Goal: Task Accomplishment & Management: Manage account settings

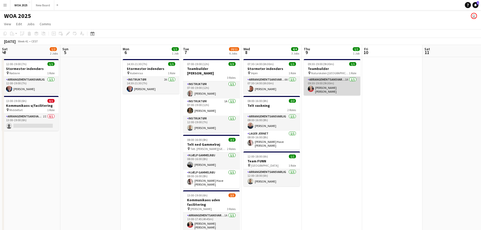
scroll to position [0, 105]
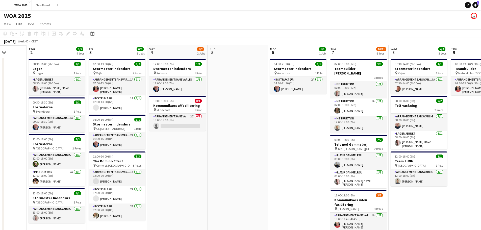
drag, startPoint x: 96, startPoint y: 104, endPoint x: 293, endPoint y: 106, distance: 197.8
click at [327, 99] on app-calendar-viewport "Mon 29 Tue 30 Wed 1 Thu 2 5/5 4 Jobs Fri 3 6/6 3 Jobs Sat 4 1/2 2 Jobs Sun 5 Mo…" at bounding box center [240, 213] width 481 height 336
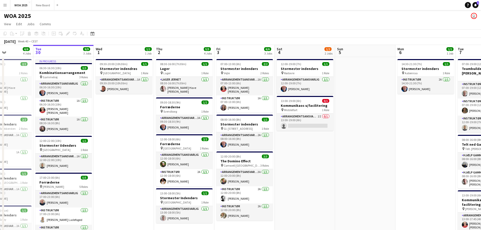
drag, startPoint x: 258, startPoint y: 170, endPoint x: 338, endPoint y: 132, distance: 89.2
click at [338, 132] on app-calendar-viewport "Sun 28 Mon 29 6/6 4 Jobs Tue 30 9/9 3 Jobs Wed 1 1/1 1 Job Thu 2 5/5 4 Jobs Fri…" at bounding box center [240, 213] width 481 height 336
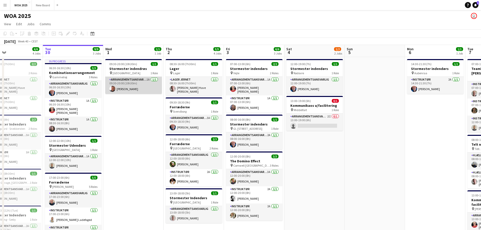
click at [141, 87] on app-card-role "Arrangementsansvarlig 1A [DATE] 09:30-20:00 (10h30m) [PERSON_NAME]" at bounding box center [133, 85] width 57 height 17
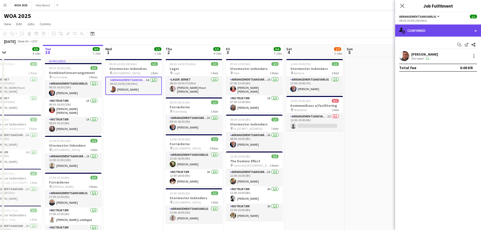
click at [461, 30] on div "single-neutral-actions-check-2 Confirmed" at bounding box center [438, 30] width 86 height 12
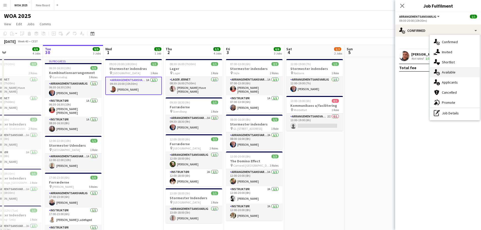
click at [462, 72] on div "single-neutral-actions-upload Available" at bounding box center [454, 72] width 50 height 10
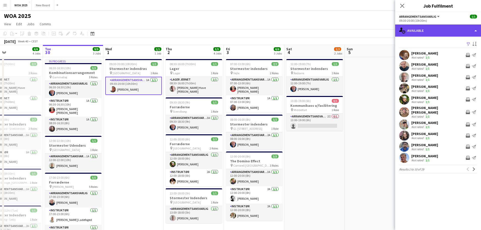
click at [461, 32] on div "single-neutral-actions-upload Available" at bounding box center [438, 30] width 86 height 12
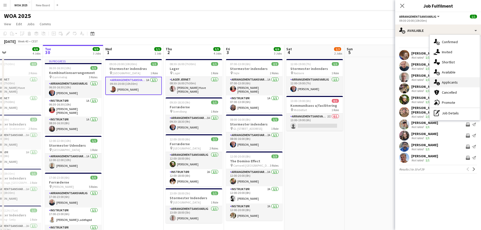
click at [465, 84] on div "single-neutral-actions-information Applicants" at bounding box center [454, 82] width 50 height 10
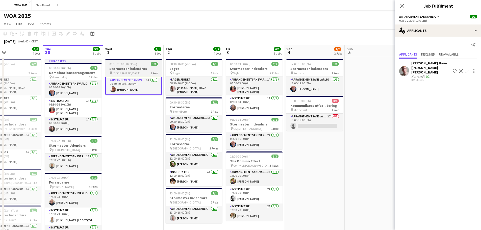
click at [131, 72] on div "pin Aalborg 1 Role" at bounding box center [133, 73] width 57 height 4
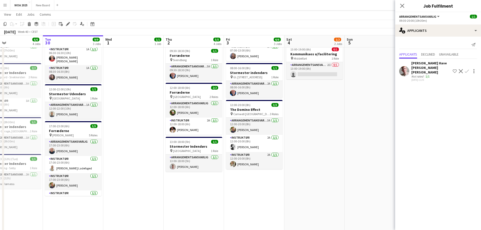
scroll to position [51, 0]
click at [77, 108] on app-card-role "Arrangementsansvarlig 1A [DATE] 12:00-22:00 (10h) [PERSON_NAME]" at bounding box center [73, 110] width 57 height 17
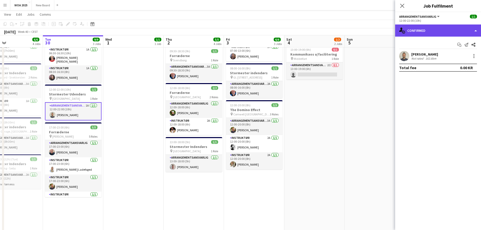
click at [464, 32] on div "single-neutral-actions-check-2 Confirmed" at bounding box center [438, 30] width 86 height 12
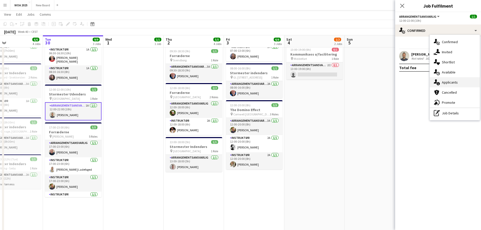
click at [471, 84] on div "single-neutral-actions-information Applicants" at bounding box center [454, 82] width 50 height 10
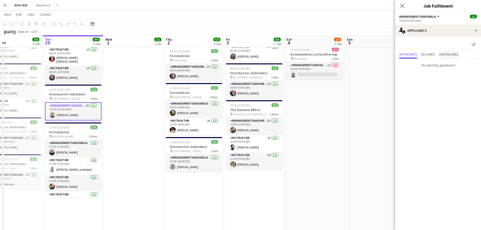
click at [454, 55] on span "Unavailable" at bounding box center [448, 54] width 19 height 4
click at [133, 108] on app-date-cell "09:30-20:00 (10h30m) 1/1 Stormester indendrøs pin Aalborg 1 Role Arrangementsan…" at bounding box center [133, 168] width 60 height 324
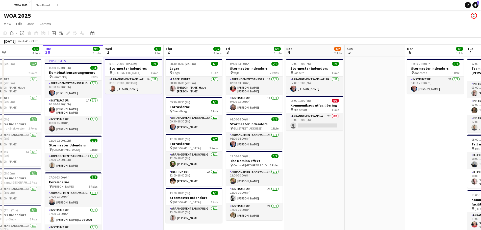
scroll to position [0, 0]
click at [134, 75] on app-job-card "09:30-20:00 (10h30m) 1/1 Stormester indendrøs pin Aalborg 1 Role Arrangementsan…" at bounding box center [133, 76] width 57 height 35
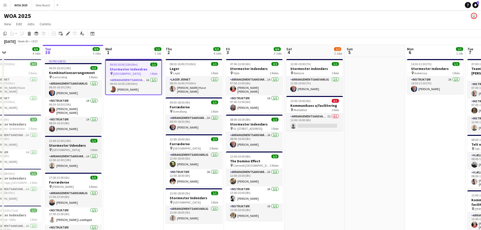
click at [79, 148] on div "pin [GEOGRAPHIC_DATA] 1 Role" at bounding box center [73, 150] width 57 height 4
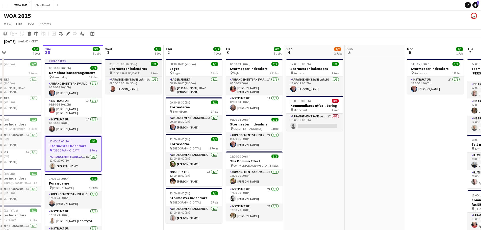
click at [130, 73] on div "pin Aalborg 1 Role" at bounding box center [133, 73] width 57 height 4
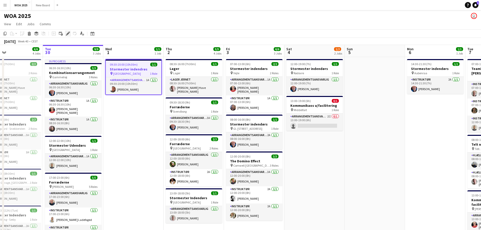
click at [69, 32] on icon at bounding box center [69, 32] width 1 height 1
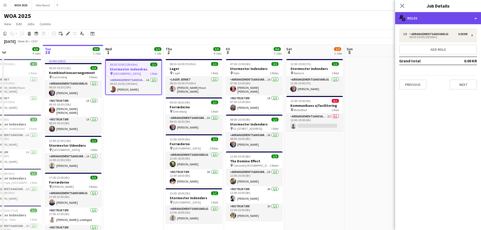
click at [459, 20] on div "multiple-users-add Roles" at bounding box center [438, 18] width 86 height 12
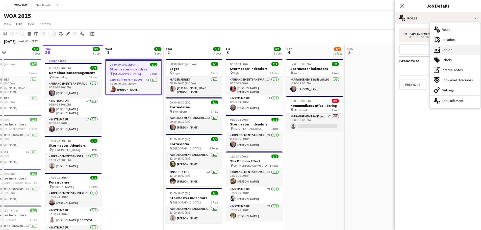
click at [460, 52] on div "ads-window Job Ad" at bounding box center [454, 50] width 50 height 10
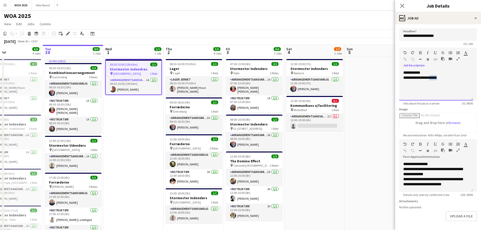
click at [443, 78] on div "**********" at bounding box center [436, 77] width 66 height 5
click at [72, 150] on span "[GEOGRAPHIC_DATA]" at bounding box center [66, 150] width 28 height 4
type input "**********"
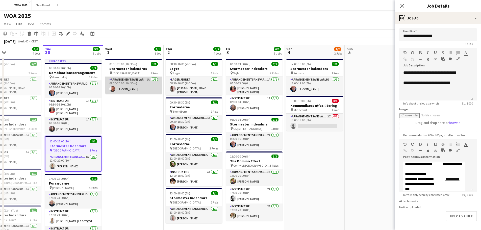
click at [137, 83] on app-card-role "Arrangementsansvarlig 1A [DATE] 09:30-20:00 (10h30m) [PERSON_NAME]" at bounding box center [133, 85] width 57 height 17
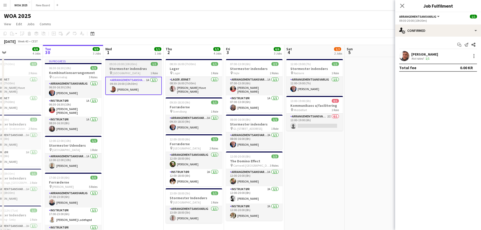
click at [137, 72] on div "pin Aalborg 1 Role" at bounding box center [133, 73] width 57 height 4
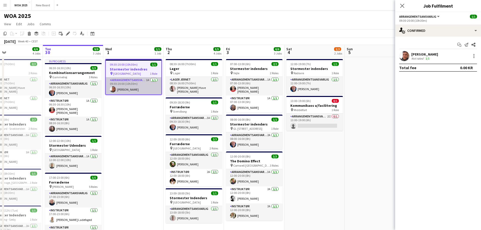
click at [137, 88] on app-card-role "Arrangementsansvarlig 1A [DATE] 09:30-20:00 (10h30m) [PERSON_NAME]" at bounding box center [133, 85] width 55 height 17
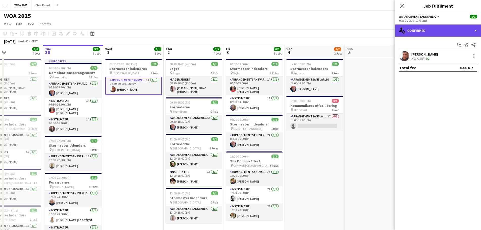
click at [455, 35] on div "single-neutral-actions-check-2 Confirmed" at bounding box center [438, 30] width 86 height 12
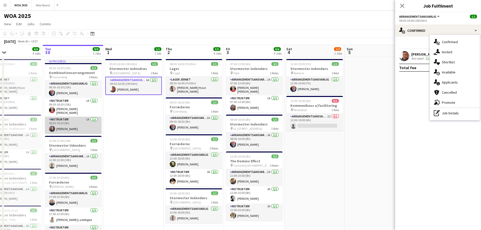
click at [71, 124] on app-card-role "Instruktør 1A [DATE] 08:30-16:30 (8h) [PERSON_NAME]" at bounding box center [73, 125] width 57 height 17
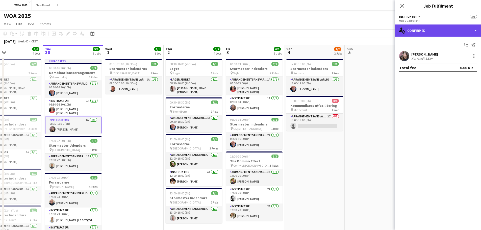
click at [460, 31] on div "single-neutral-actions-check-2 Confirmed" at bounding box center [438, 30] width 86 height 12
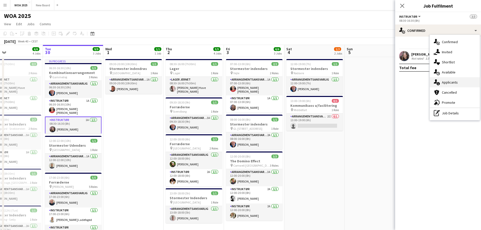
click at [466, 85] on div "single-neutral-actions-information Applicants" at bounding box center [454, 82] width 50 height 10
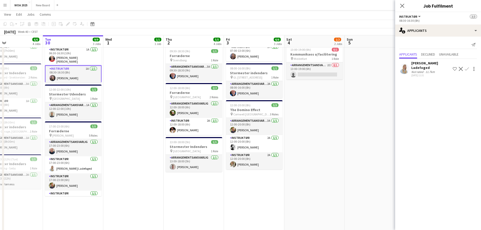
scroll to position [50, 0]
click at [319, 62] on app-job-card "13:00-19:00 (6h) 0/1 Kommunikaos u/facilitering pin Middelfart 1 Role Arrangeme…" at bounding box center [314, 62] width 57 height 35
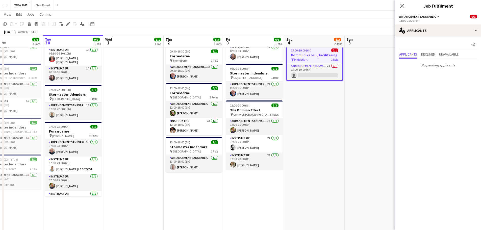
click at [323, 80] on app-job-card "13:00-19:00 (6h) 0/1 Kommunikaos u/facilitering pin Middelfart 1 Role Arrangeme…" at bounding box center [314, 63] width 57 height 36
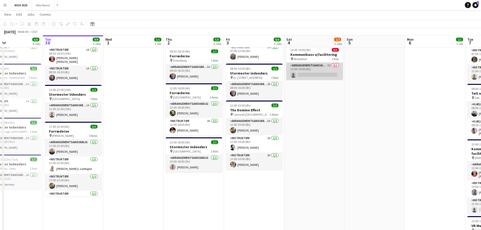
click at [323, 76] on app-card-role "Arrangementsansvarlig 2I 0/1 13:00-19:00 (6h) single-neutral-actions" at bounding box center [314, 71] width 57 height 17
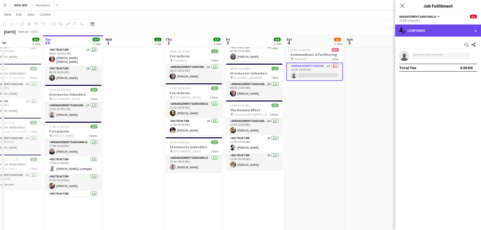
click at [449, 32] on div "single-neutral-actions-check-2 Confirmed" at bounding box center [438, 30] width 86 height 12
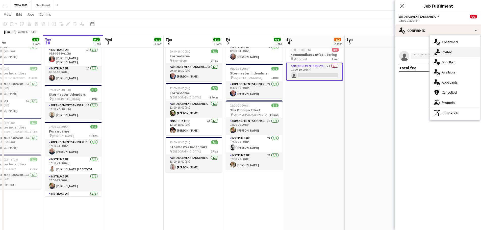
click at [452, 53] on span "Invited" at bounding box center [446, 52] width 10 height 5
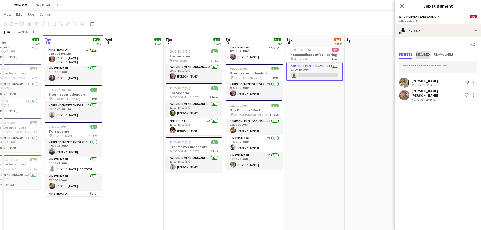
click at [429, 54] on span "Declined" at bounding box center [423, 54] width 14 height 4
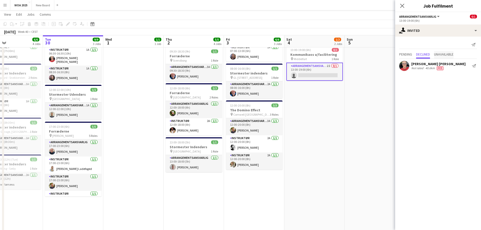
click at [446, 56] on span "Unavailable" at bounding box center [443, 54] width 19 height 4
click at [411, 55] on span "Pending" at bounding box center [405, 54] width 13 height 4
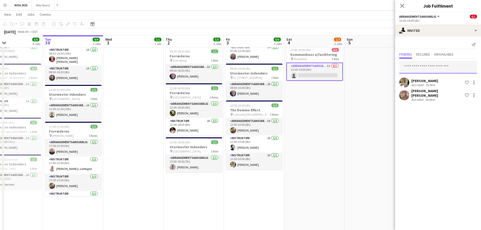
click at [423, 66] on input "text" at bounding box center [438, 67] width 78 height 13
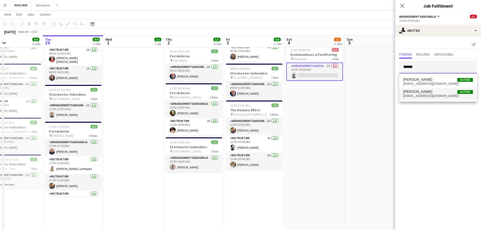
type input "******"
click at [437, 94] on span "[EMAIL_ADDRESS][DOMAIN_NAME]" at bounding box center [438, 96] width 70 height 4
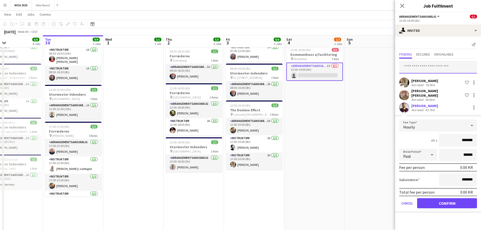
click at [435, 69] on input "text" at bounding box center [438, 67] width 78 height 13
type input "*****"
click at [433, 82] on span "[EMAIL_ADDRESS][DOMAIN_NAME]" at bounding box center [438, 84] width 70 height 4
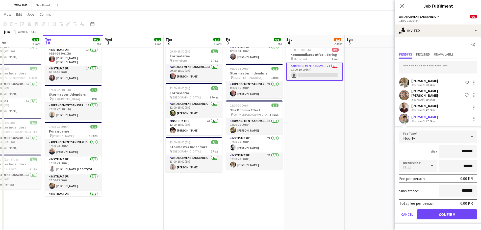
scroll to position [0, 0]
click at [432, 67] on input "text" at bounding box center [438, 67] width 78 height 13
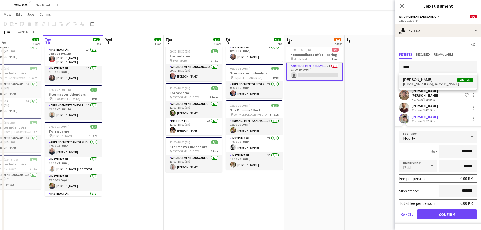
type input "****"
click at [422, 80] on span "[PERSON_NAME]" at bounding box center [417, 79] width 29 height 4
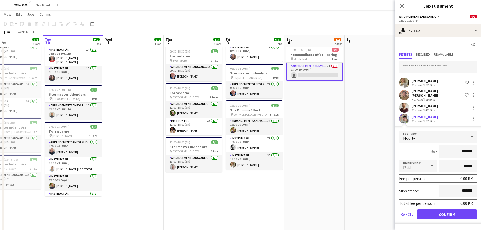
scroll to position [7, 0]
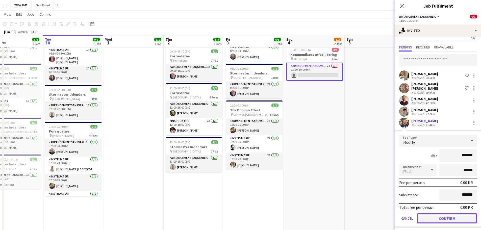
click at [439, 214] on button "Confirm" at bounding box center [447, 218] width 60 height 10
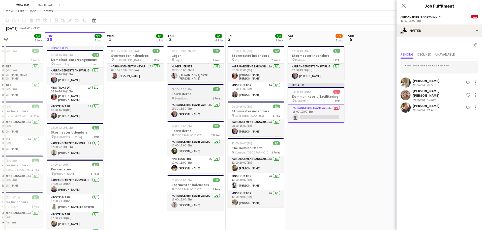
scroll to position [0, 0]
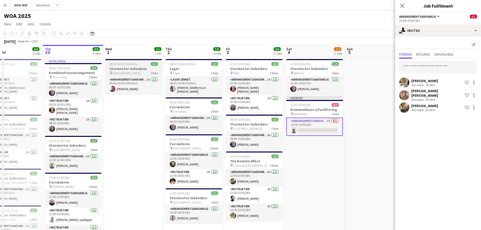
click at [141, 70] on h3 "Stormester indendrøs" at bounding box center [133, 68] width 57 height 5
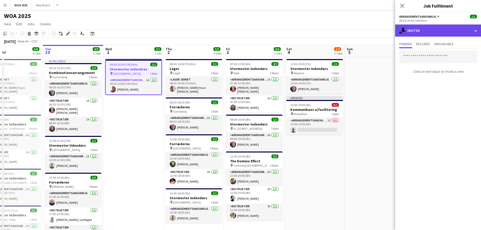
click at [450, 33] on div "single-neutral-actions-share-1 Invited" at bounding box center [438, 30] width 86 height 12
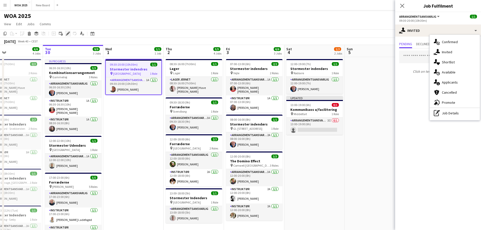
click at [68, 33] on icon at bounding box center [67, 33] width 3 height 3
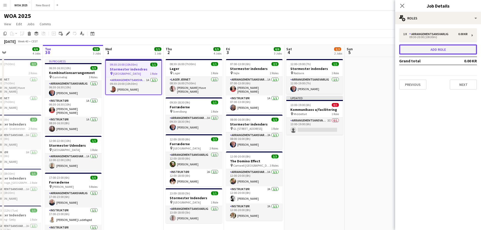
click at [443, 51] on button "Add role" at bounding box center [438, 49] width 78 height 10
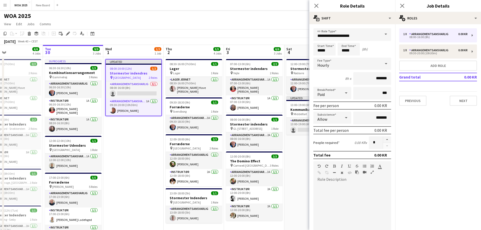
click at [381, 35] on span at bounding box center [385, 34] width 11 height 12
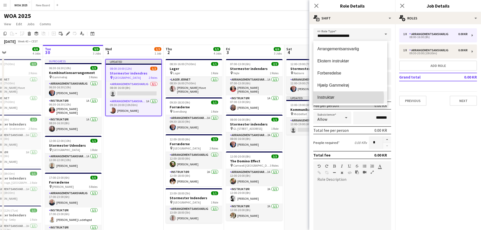
click at [347, 97] on span "Instruktør" at bounding box center [350, 97] width 66 height 5
type input "**********"
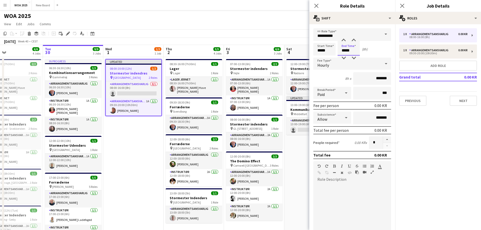
click at [351, 50] on input "*****" at bounding box center [348, 49] width 22 height 13
click at [343, 40] on div at bounding box center [343, 40] width 10 height 5
type input "*****"
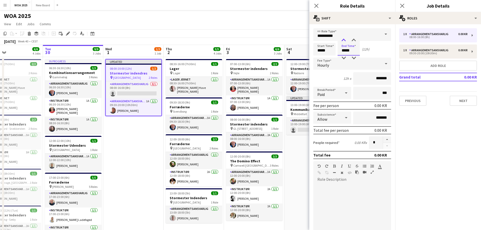
click at [343, 40] on div at bounding box center [343, 40] width 10 height 5
click at [465, 101] on button "Next" at bounding box center [462, 101] width 27 height 10
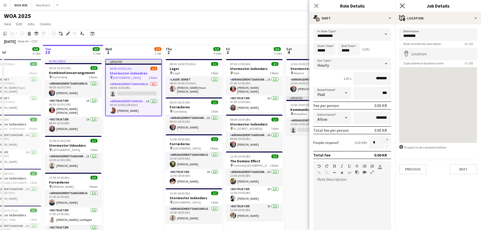
click at [402, 7] on icon "Close pop-in" at bounding box center [401, 5] width 5 height 5
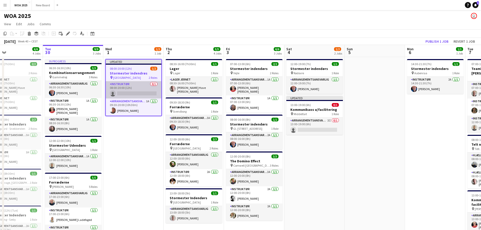
click at [135, 83] on app-card-role "Instruktør 0/1 08:00-20:00 (12h) single-neutral-actions" at bounding box center [133, 89] width 55 height 17
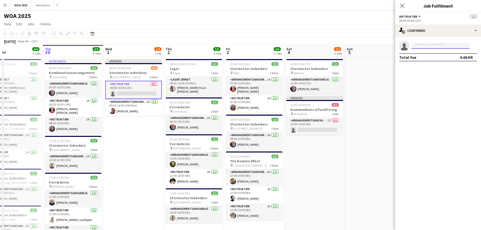
click at [462, 48] on input at bounding box center [440, 46] width 59 height 6
type input "****"
click at [431, 54] on span "[PERSON_NAME] Have [PERSON_NAME] [PERSON_NAME]" at bounding box center [432, 53] width 35 height 4
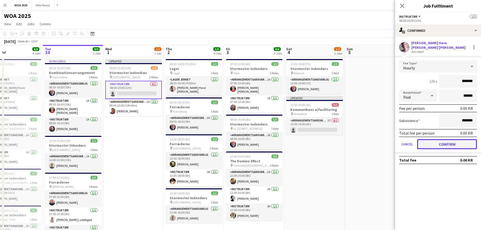
click at [446, 140] on button "Confirm" at bounding box center [447, 144] width 60 height 10
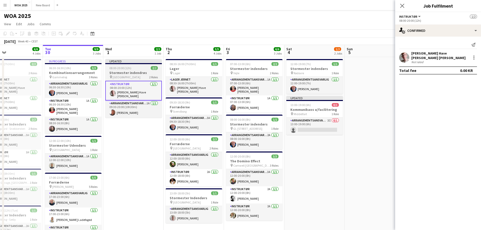
click at [121, 72] on h3 "Stormester indendrøs" at bounding box center [133, 72] width 57 height 5
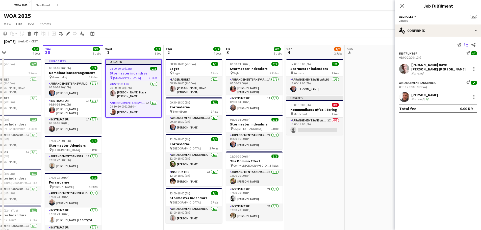
click at [465, 44] on icon "Start chat" at bounding box center [466, 45] width 4 height 4
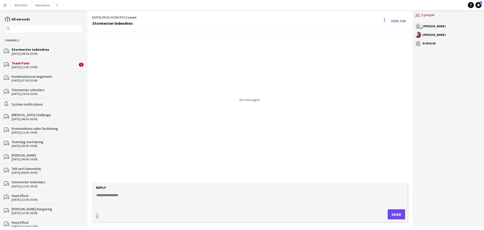
click at [152, 195] on textarea at bounding box center [251, 198] width 311 height 13
type textarea "****"
click at [397, 214] on button "Send" at bounding box center [396, 214] width 17 height 10
click at [22, 5] on button "WOA 2025 Close" at bounding box center [20, 5] width 21 height 10
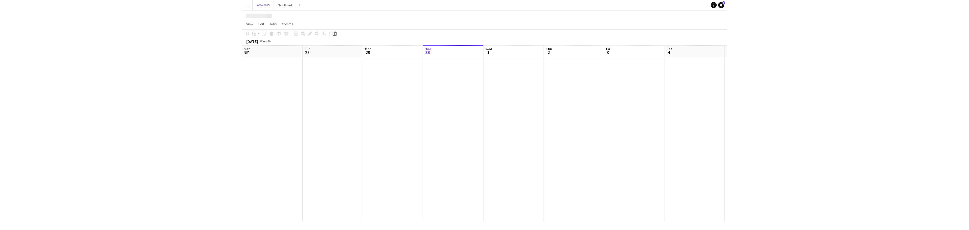
scroll to position [0, 121]
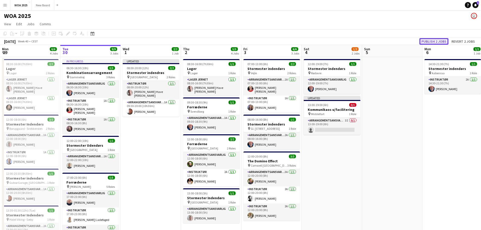
click at [438, 42] on button "Publish 2 jobs" at bounding box center [433, 41] width 29 height 7
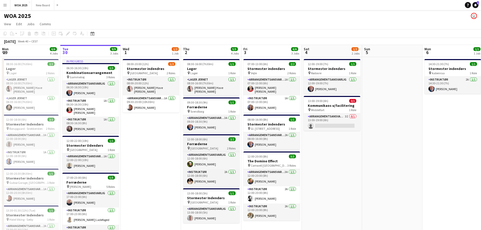
click at [219, 143] on h3 "Forræderne" at bounding box center [211, 144] width 57 height 5
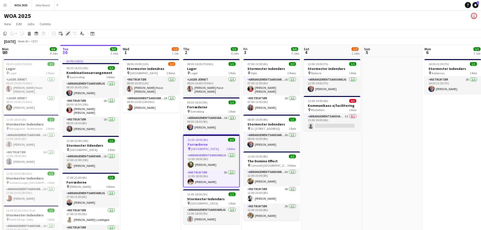
click at [69, 33] on icon at bounding box center [67, 33] width 3 height 3
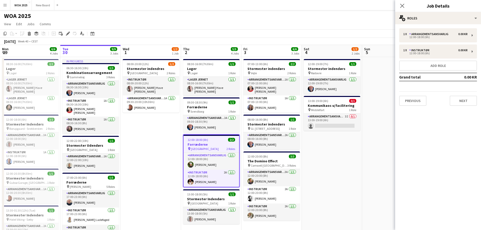
click at [216, 148] on div "pin CPH Towers 2 Roles" at bounding box center [210, 149] width 55 height 4
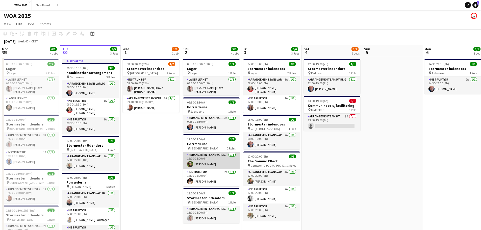
click at [214, 163] on app-card-role "Arrangementsansvarlig [DATE] 12:00-18:00 (6h) [PERSON_NAME]" at bounding box center [211, 160] width 57 height 17
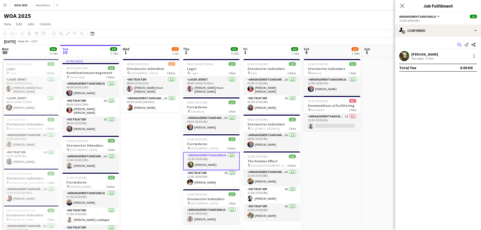
click at [460, 46] on icon "Start chat" at bounding box center [459, 45] width 4 height 4
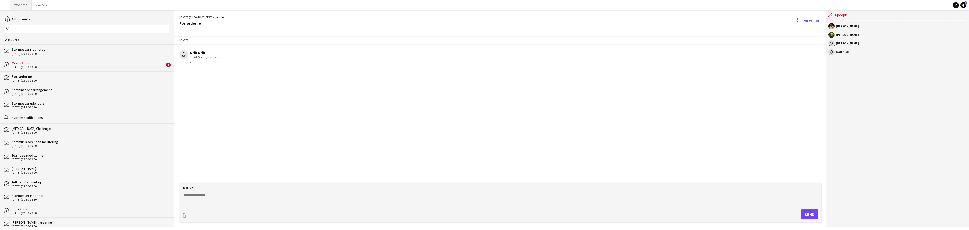
click at [24, 6] on button "WOA 2025 Close" at bounding box center [20, 5] width 21 height 10
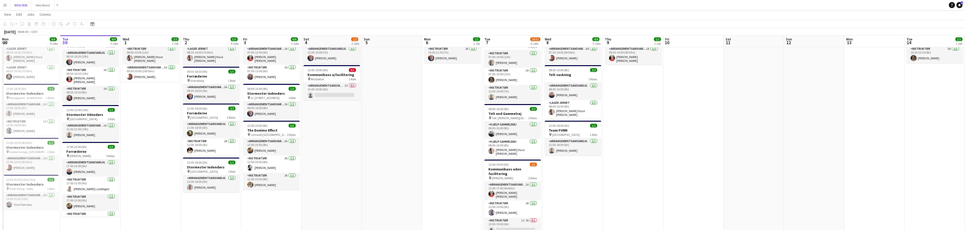
scroll to position [30, 0]
click at [480, 218] on app-card-role "Instruktør 1I 2A 0/1 13:00-19:00 (6h) single-neutral-actions" at bounding box center [512, 226] width 57 height 17
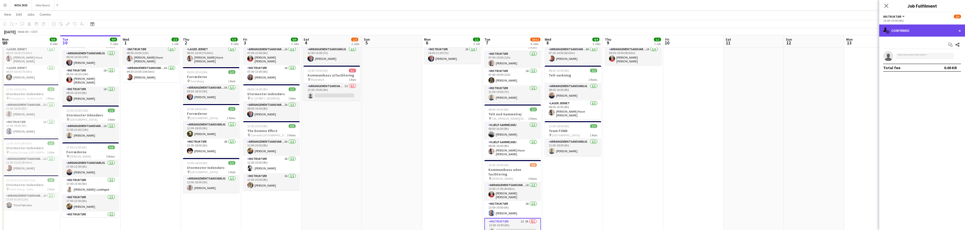
click at [480, 31] on div "single-neutral-actions-check-2 Confirmed" at bounding box center [922, 30] width 86 height 12
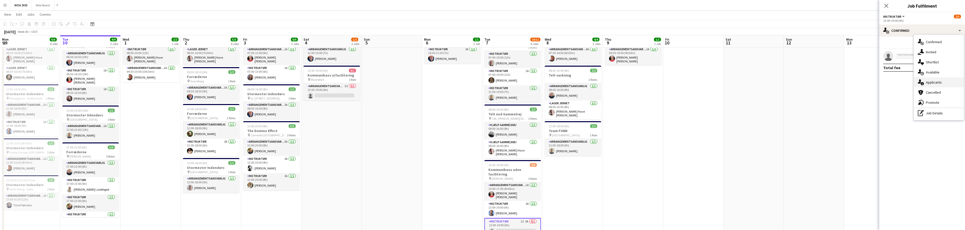
click at [480, 83] on div "single-neutral-actions-information Applicants" at bounding box center [939, 82] width 50 height 10
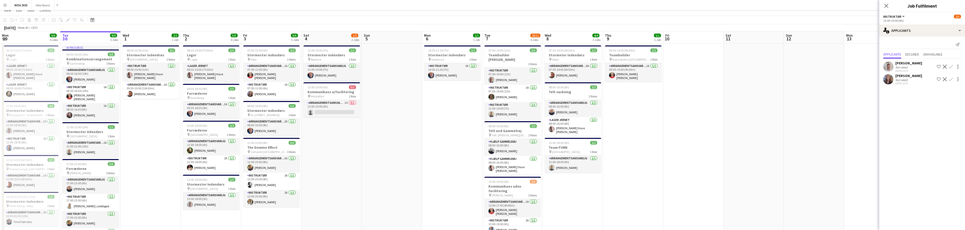
scroll to position [0, 0]
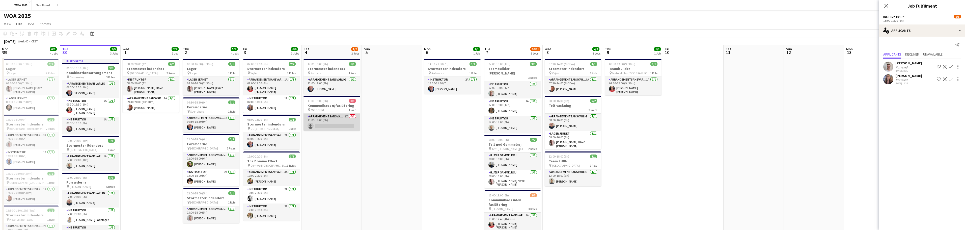
click at [333, 118] on app-card-role "Arrangementsansvarlig 3I 0/1 13:00-19:00 (6h) single-neutral-actions" at bounding box center [331, 122] width 57 height 17
click at [480, 55] on span "Declined" at bounding box center [912, 54] width 14 height 4
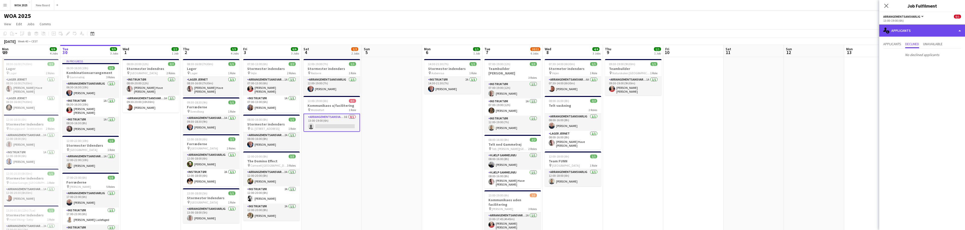
click at [480, 31] on div "single-neutral-actions-information Applicants" at bounding box center [922, 30] width 86 height 12
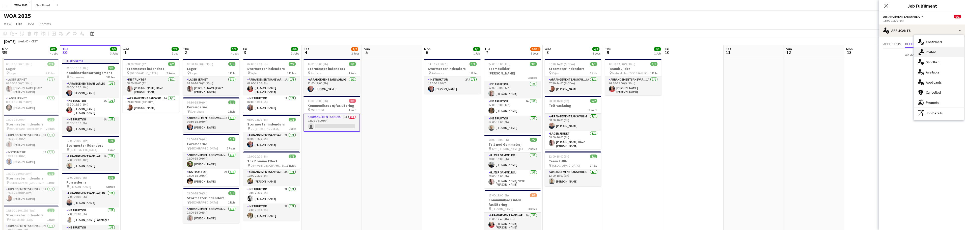
click at [480, 51] on span "Invited" at bounding box center [931, 52] width 10 height 5
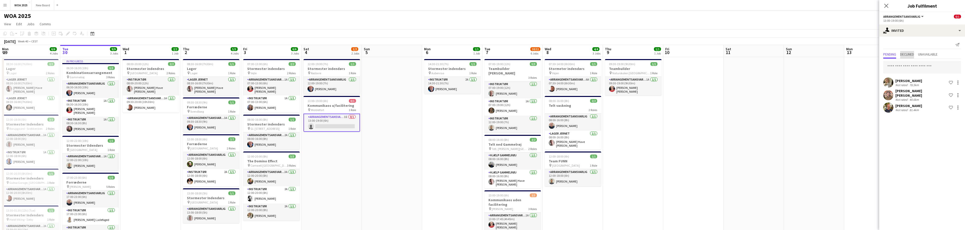
click at [480, 54] on span "Declined" at bounding box center [907, 54] width 14 height 4
click at [480, 55] on span "Pending" at bounding box center [889, 54] width 13 height 4
click at [480, 66] on input "text" at bounding box center [922, 67] width 78 height 13
type input "*****"
click at [480, 82] on span "[EMAIL_ADDRESS][DOMAIN_NAME]" at bounding box center [922, 84] width 70 height 4
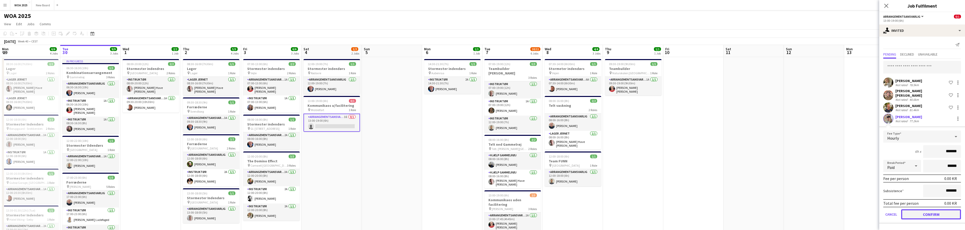
click at [480, 210] on button "Confirm" at bounding box center [931, 214] width 60 height 10
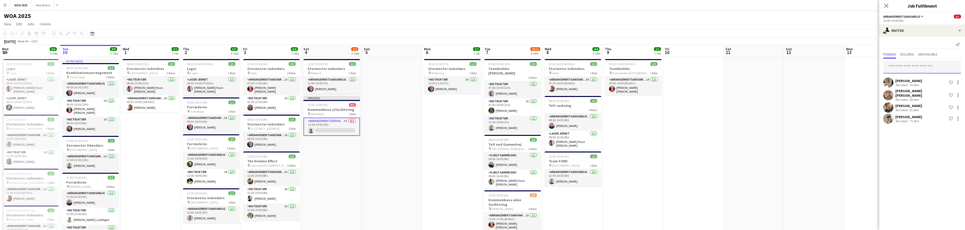
click at [480, 68] on input "text" at bounding box center [922, 67] width 78 height 13
type input "******"
click at [480, 93] on span "[PERSON_NAME]" at bounding box center [901, 92] width 29 height 4
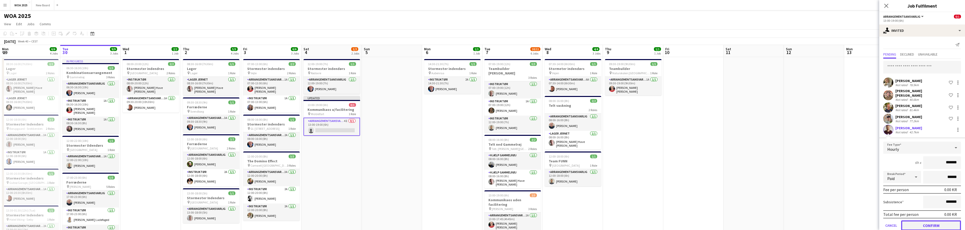
click at [480, 220] on button "Confirm" at bounding box center [931, 225] width 60 height 10
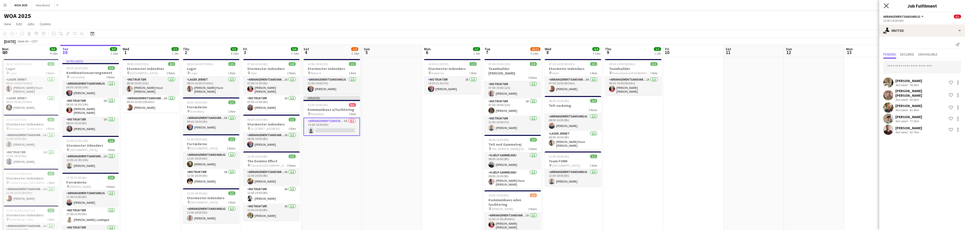
click at [480, 7] on icon "Close pop-in" at bounding box center [886, 5] width 5 height 5
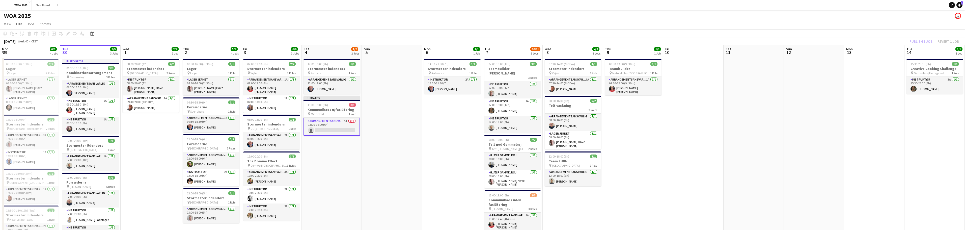
click at [480, 43] on div "Publish 1 job Revert 1 job" at bounding box center [934, 41] width 62 height 7
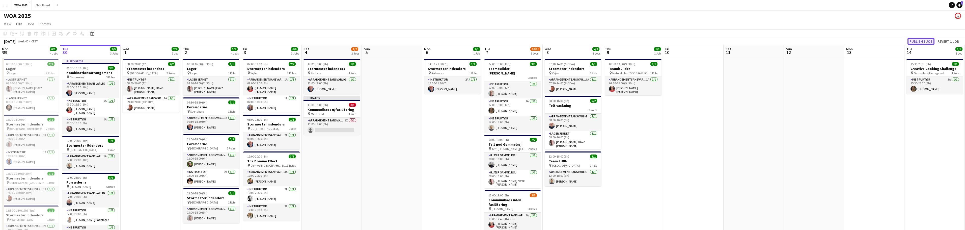
click at [480, 42] on button "Publish 1 job" at bounding box center [920, 41] width 27 height 7
click at [91, 160] on app-card-role "Arrangementsansvarlig 1A [DATE] 12:00-22:00 (10h) [PERSON_NAME]" at bounding box center [90, 161] width 57 height 17
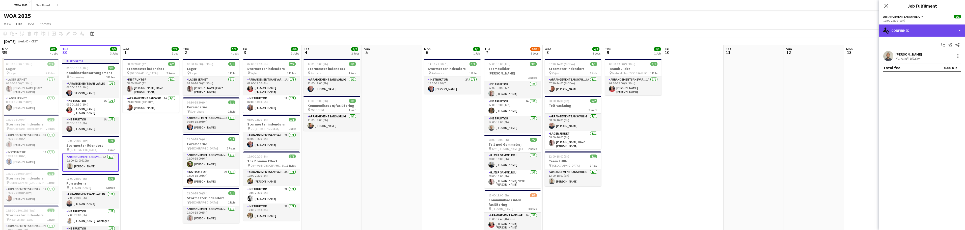
click at [480, 30] on div "single-neutral-actions-check-2 Confirmed" at bounding box center [922, 30] width 86 height 12
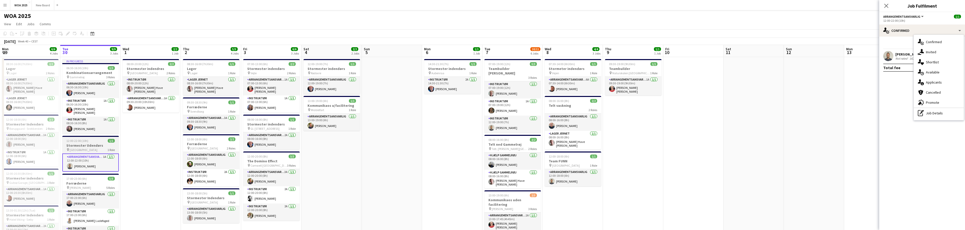
click at [81, 139] on span "12:00-22:00 (10h)" at bounding box center [77, 141] width 22 height 4
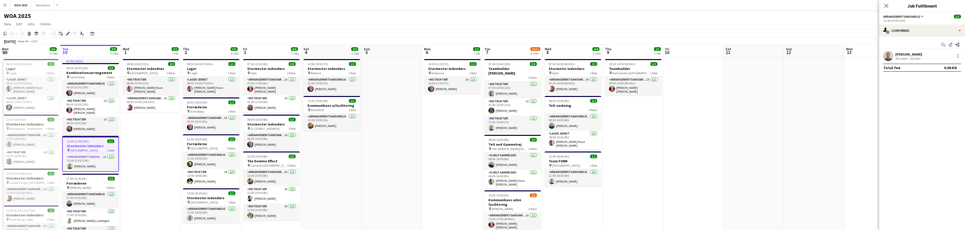
click at [480, 17] on span "Arrangementsansvarlig" at bounding box center [901, 17] width 37 height 4
click at [480, 31] on div "single-neutral-actions-check-2 Confirmed" at bounding box center [922, 30] width 86 height 12
click at [480, 113] on div "pen-write Job Details" at bounding box center [939, 113] width 50 height 10
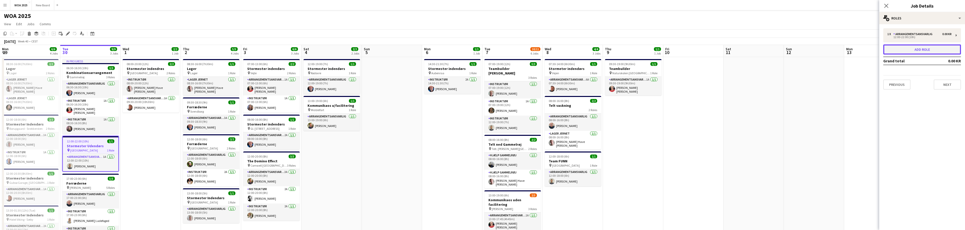
click at [480, 50] on button "Add role" at bounding box center [922, 49] width 78 height 10
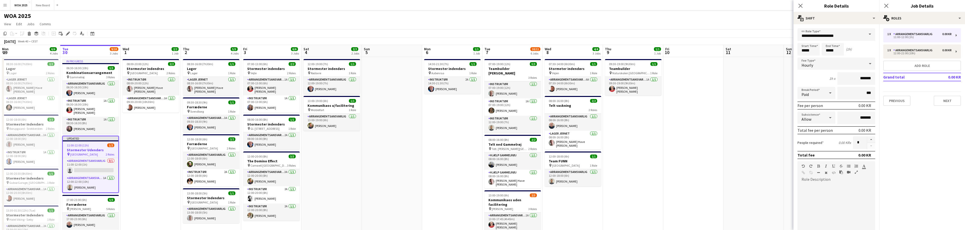
click at [480, 34] on span at bounding box center [869, 34] width 11 height 12
click at [480, 100] on span "Instruktør" at bounding box center [834, 97] width 66 height 5
type input "**********"
click at [480, 48] on input "*****" at bounding box center [833, 49] width 22 height 13
click at [480, 40] on div at bounding box center [828, 40] width 10 height 5
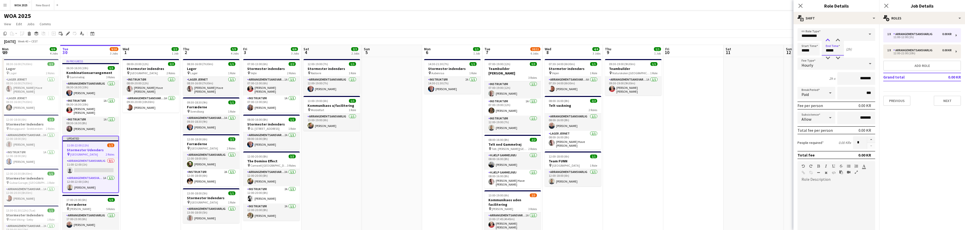
click at [480, 40] on div at bounding box center [828, 40] width 10 height 5
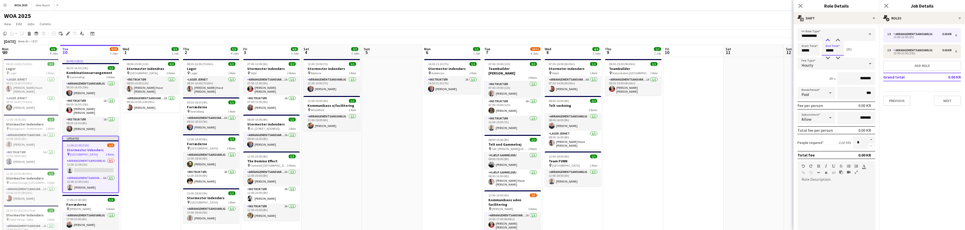
click at [480, 40] on div at bounding box center [828, 40] width 10 height 5
type input "*****"
click at [480, 40] on div at bounding box center [828, 40] width 10 height 5
click at [480, 100] on button "Next" at bounding box center [947, 101] width 27 height 10
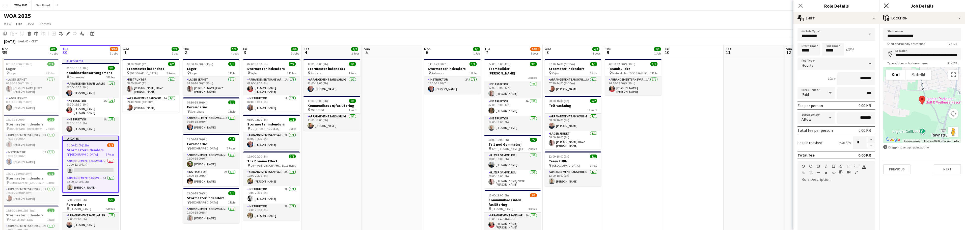
click at [480, 7] on icon at bounding box center [886, 5] width 5 height 5
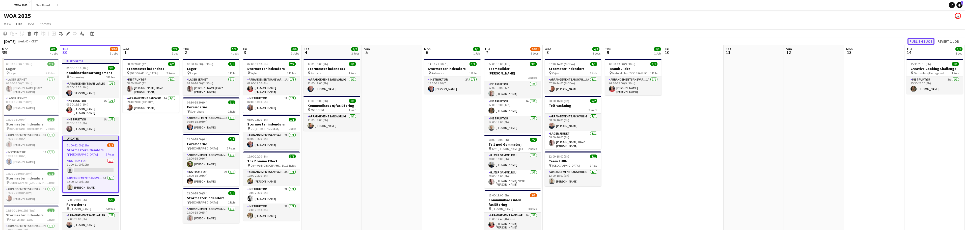
click at [480, 39] on button "Publish 1 job" at bounding box center [920, 41] width 27 height 7
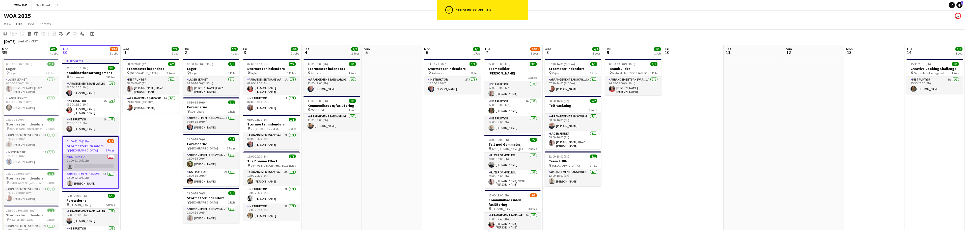
click at [96, 163] on app-card-role "Instruktør 0/1 11:00-21:00 (10h) single-neutral-actions" at bounding box center [90, 162] width 55 height 17
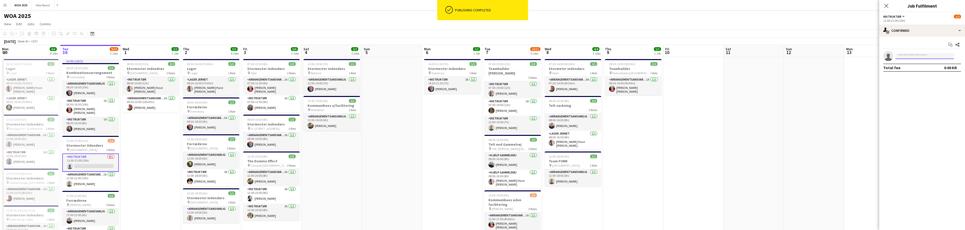
click at [480, 55] on input at bounding box center [924, 56] width 59 height 6
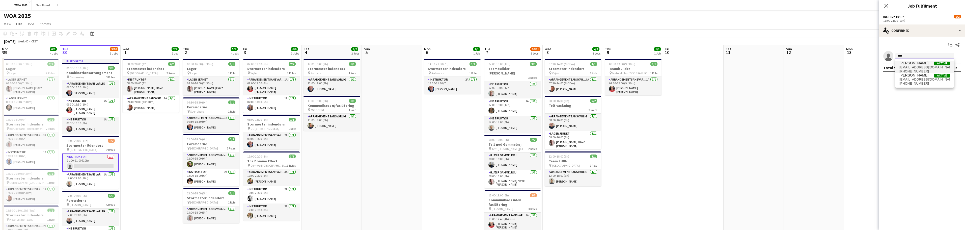
type input "****"
click at [480, 66] on span "[EMAIL_ADDRESS][DOMAIN_NAME]" at bounding box center [924, 67] width 50 height 4
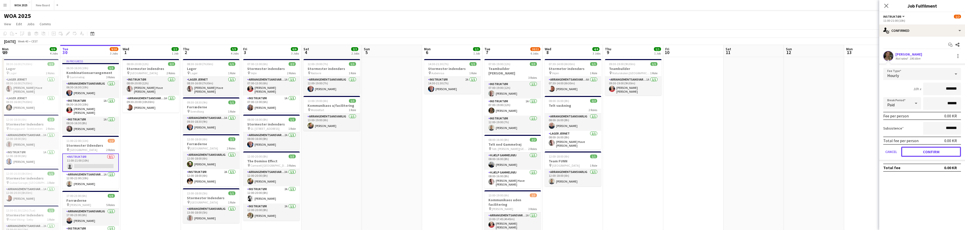
click at [480, 151] on button "Confirm" at bounding box center [931, 152] width 60 height 10
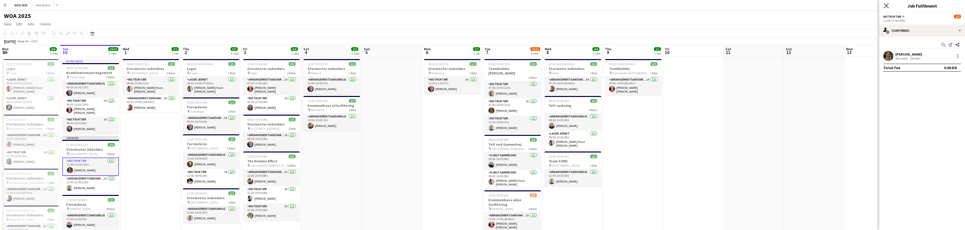
click at [480, 6] on icon "Close pop-in" at bounding box center [886, 5] width 5 height 5
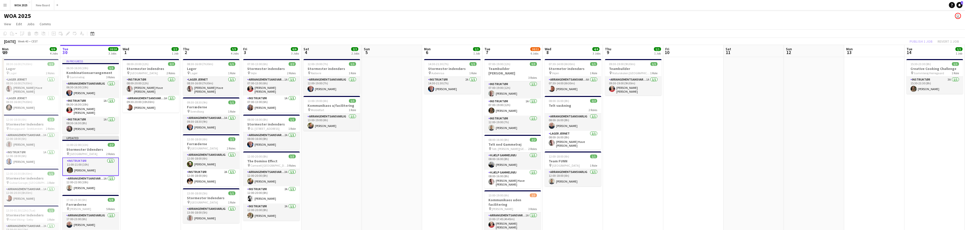
click at [480, 41] on div "Publish 1 job Revert 1 job" at bounding box center [934, 41] width 62 height 7
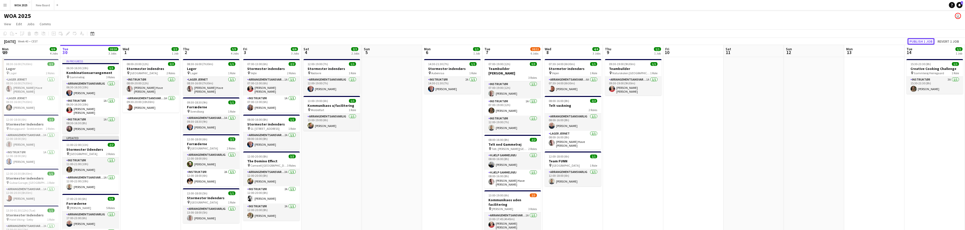
click at [480, 41] on button "Publish 1 job" at bounding box center [920, 41] width 27 height 7
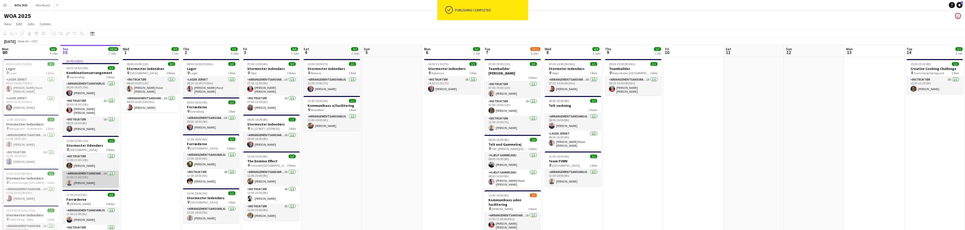
click at [89, 176] on app-card-role "Arrangementsansvarlig 1A [DATE] 12:00-22:00 (10h) [PERSON_NAME]" at bounding box center [90, 179] width 57 height 17
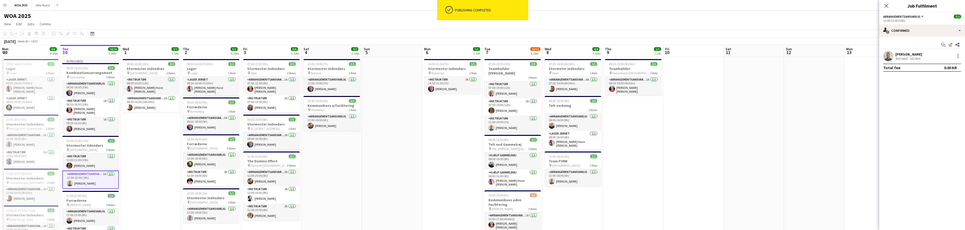
click at [480, 46] on icon "Start chat" at bounding box center [943, 45] width 4 height 4
click at [480, 45] on icon "Start chat" at bounding box center [943, 45] width 4 height 4
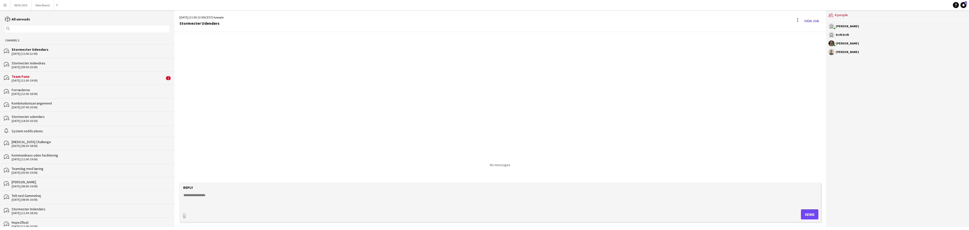
click at [273, 194] on textarea at bounding box center [501, 198] width 636 height 13
type textarea "****"
click at [480, 216] on button "Send" at bounding box center [809, 214] width 17 height 10
click at [20, 6] on button "WOA 2025 Close" at bounding box center [20, 5] width 21 height 10
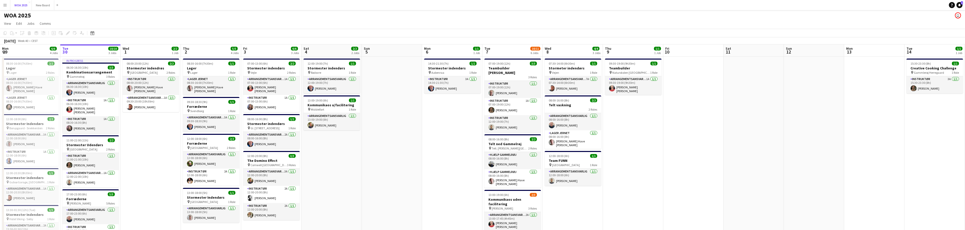
scroll to position [0, 0]
click at [480, 100] on app-card-role "Instruktør 1A [DATE] 07:00-19:00 (12h) [PERSON_NAME]" at bounding box center [512, 106] width 57 height 17
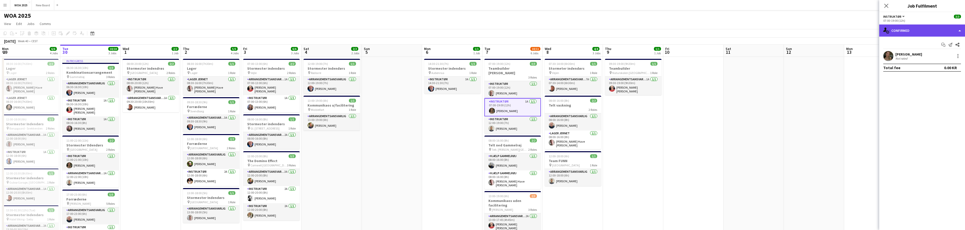
click at [480, 30] on div "single-neutral-actions-check-2 Confirmed" at bounding box center [922, 30] width 86 height 12
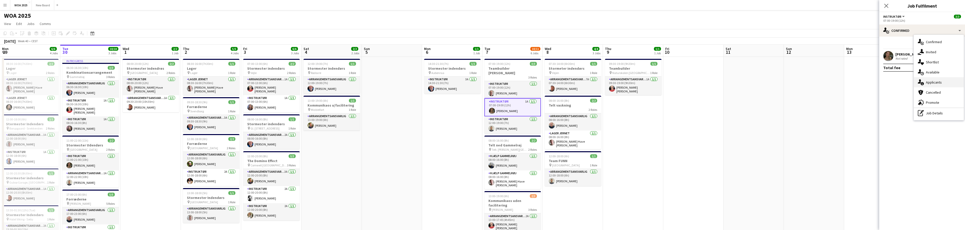
click at [480, 81] on div "single-neutral-actions-information Applicants" at bounding box center [939, 82] width 50 height 10
click at [480, 5] on icon "Close pop-in" at bounding box center [886, 5] width 5 height 5
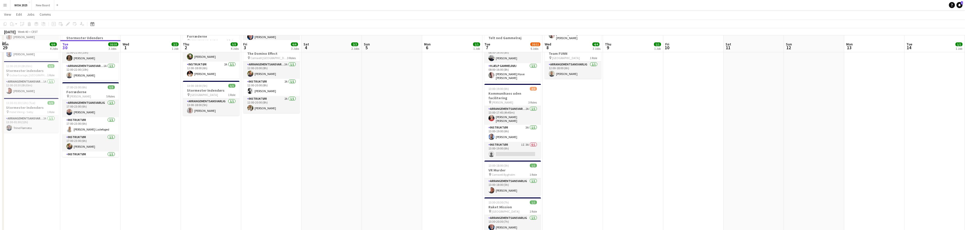
scroll to position [107, 0]
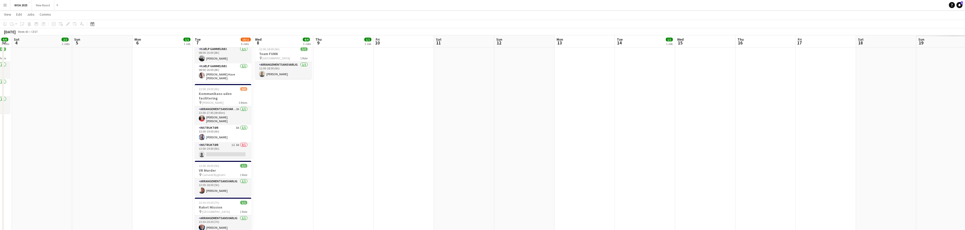
drag, startPoint x: 654, startPoint y: 149, endPoint x: 443, endPoint y: 133, distance: 212.3
click at [242, 135] on app-calendar-viewport "Tue 30 10/10 3 Jobs Wed 1 2/2 1 Job Thu 2 5/5 4 Jobs Fri 3 6/6 3 Jobs Sat 4 2/2…" at bounding box center [482, 93] width 965 height 360
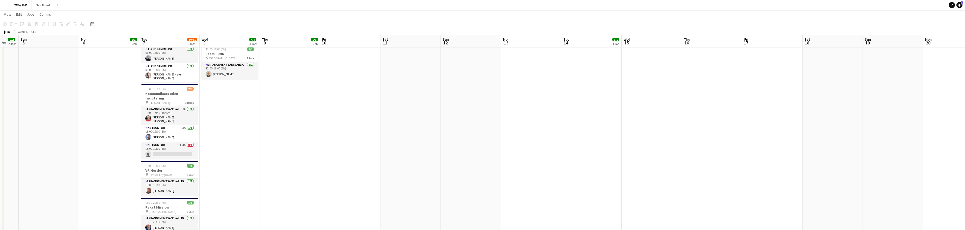
drag, startPoint x: 601, startPoint y: 141, endPoint x: 369, endPoint y: 113, distance: 234.3
click at [265, 122] on app-calendar-viewport "Thu 2 5/5 4 Jobs Fri 3 6/6 3 Jobs Sat 4 2/2 2 Jobs Sun 5 Mon 6 1/1 1 Job Tue 7 …" at bounding box center [482, 93] width 965 height 360
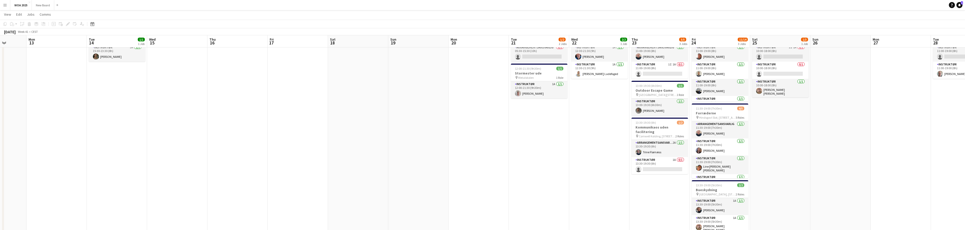
scroll to position [32, 0]
